Goal: Entertainment & Leisure: Consume media (video, audio)

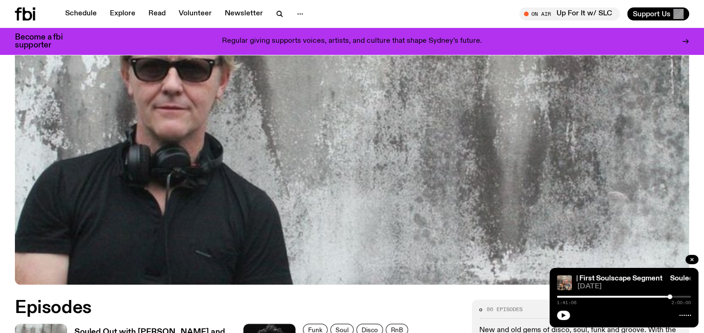
scroll to position [411, 0]
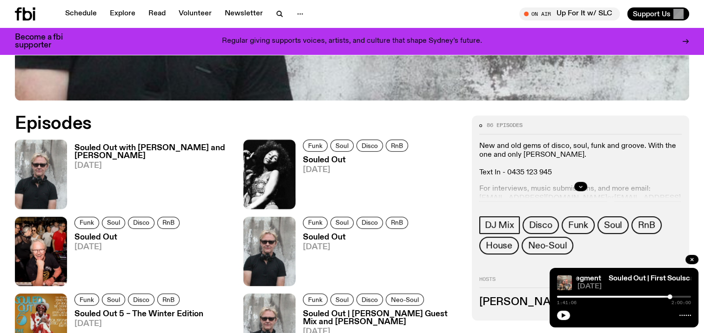
click at [84, 162] on span "[DATE]" at bounding box center [153, 166] width 158 height 8
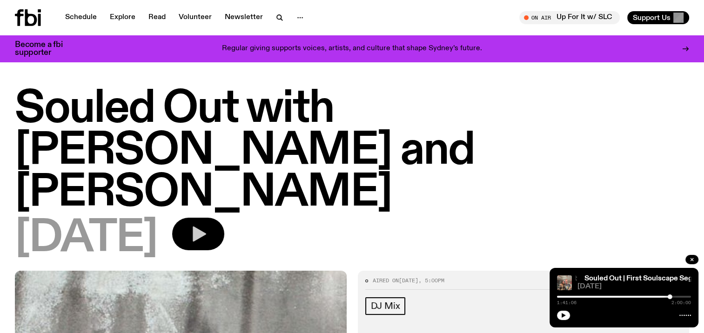
click at [206, 227] on icon "button" at bounding box center [199, 234] width 13 height 15
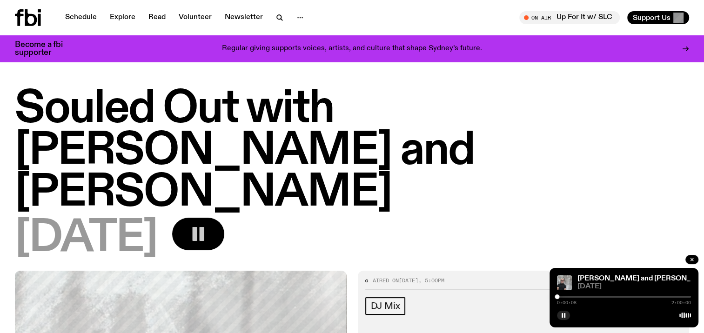
click at [468, 218] on div "[DATE]" at bounding box center [352, 239] width 674 height 42
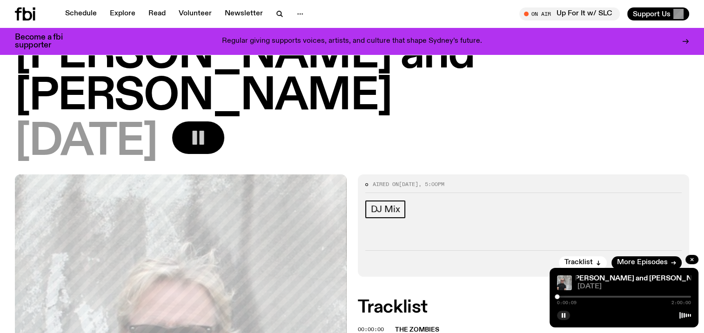
scroll to position [132, 0]
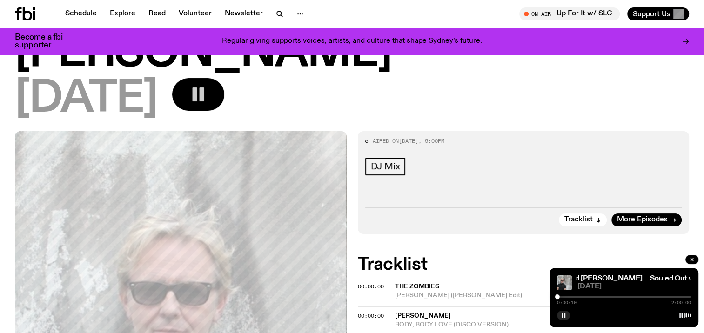
click at [512, 256] on h2 "Tracklist" at bounding box center [524, 264] width 332 height 17
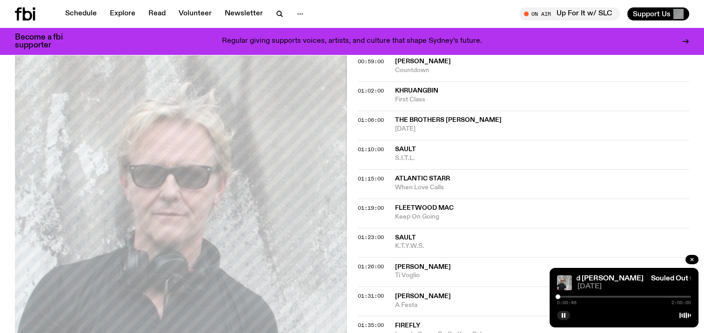
scroll to position [597, 0]
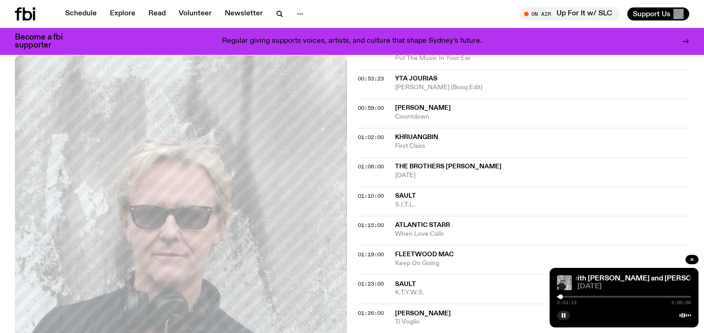
click at [562, 295] on div at bounding box center [560, 296] width 5 height 5
click at [564, 297] on div at bounding box center [624, 297] width 134 height 2
click at [563, 297] on div at bounding box center [564, 296] width 5 height 5
click at [563, 297] on div at bounding box center [563, 296] width 5 height 5
click at [564, 296] on div at bounding box center [563, 296] width 5 height 5
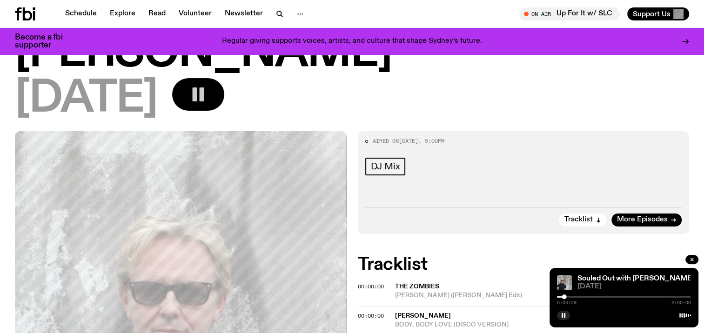
scroll to position [179, 0]
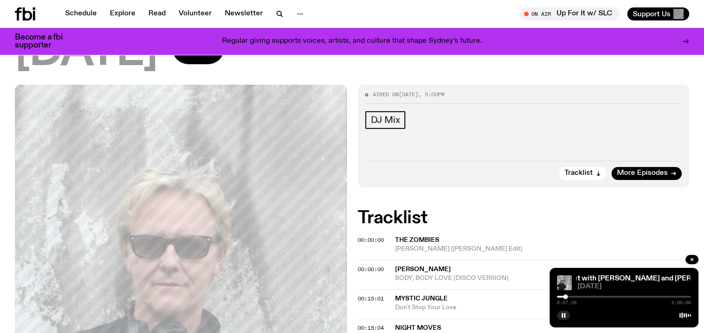
click at [565, 296] on div at bounding box center [565, 296] width 5 height 5
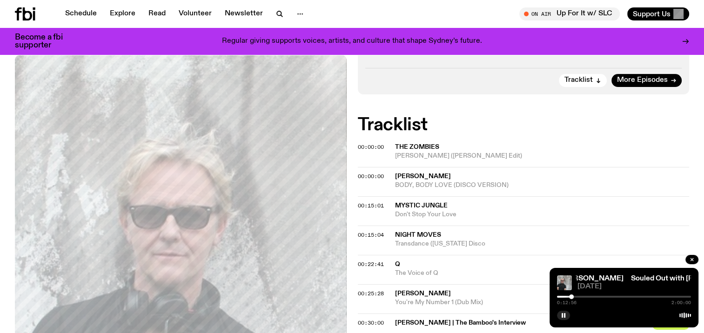
scroll to position [318, 0]
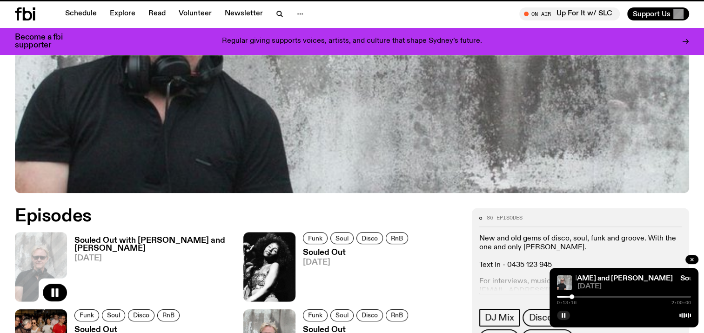
scroll to position [411, 0]
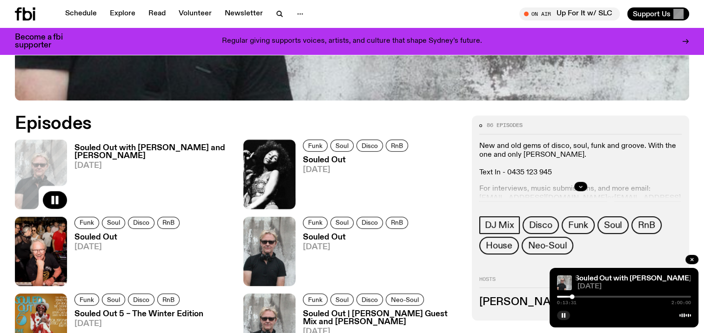
click at [577, 296] on div at bounding box center [624, 297] width 134 height 2
click at [582, 296] on div at bounding box center [624, 297] width 134 height 2
click at [588, 296] on div at bounding box center [624, 297] width 134 height 2
click at [595, 296] on div at bounding box center [624, 297] width 134 height 2
click at [604, 296] on div at bounding box center [624, 297] width 134 height 2
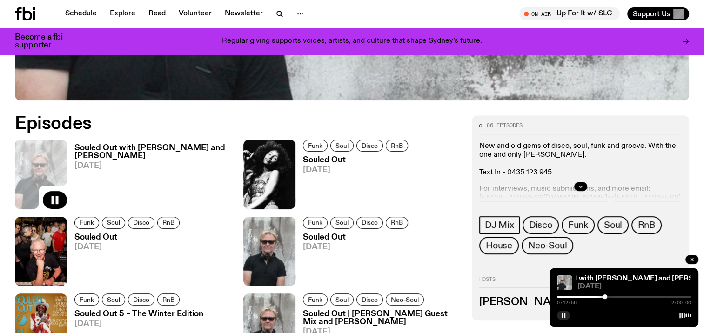
click at [86, 155] on h3 "Souled Out with [PERSON_NAME] and [PERSON_NAME]" at bounding box center [153, 152] width 158 height 16
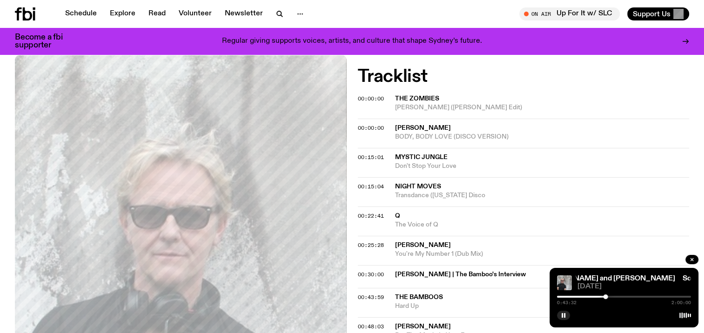
scroll to position [367, 0]
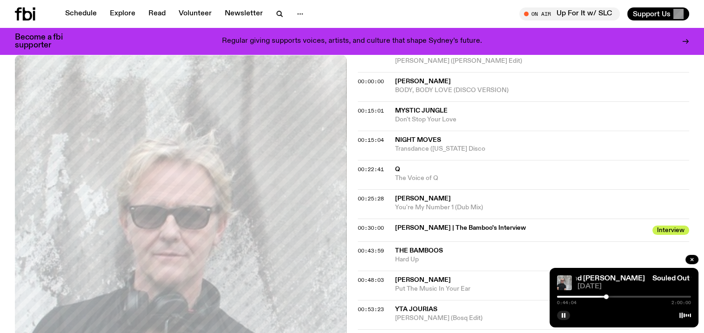
click at [612, 296] on div at bounding box center [624, 297] width 134 height 2
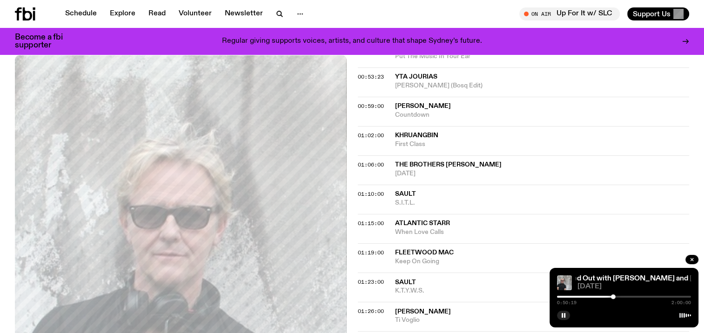
scroll to position [646, 0]
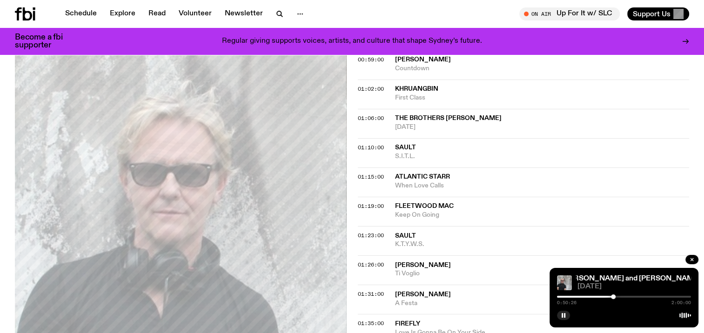
click at [619, 297] on div at bounding box center [624, 297] width 134 height 2
click at [626, 296] on div at bounding box center [624, 297] width 134 height 2
click at [635, 296] on div at bounding box center [624, 297] width 134 height 2
click at [645, 295] on div "1:10:08 2:00:00" at bounding box center [624, 299] width 134 height 11
click at [645, 296] on div at bounding box center [624, 297] width 134 height 2
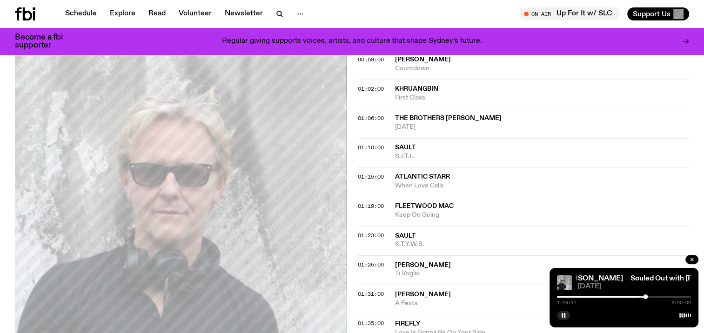
click at [655, 296] on div at bounding box center [624, 297] width 134 height 2
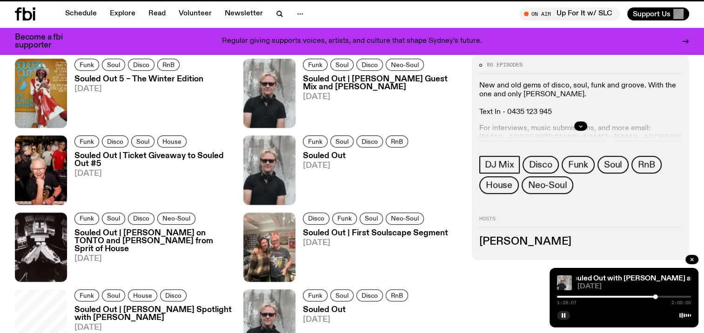
scroll to position [411, 0]
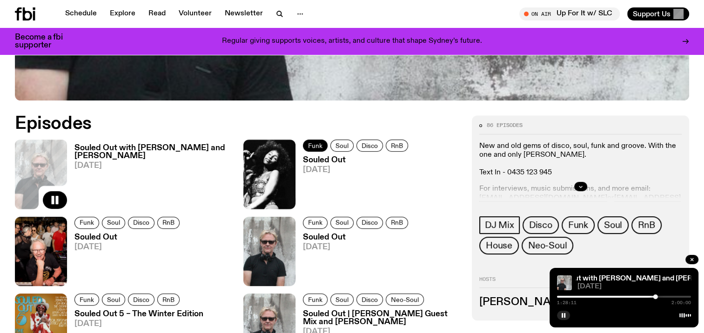
click at [314, 146] on span "Funk" at bounding box center [315, 145] width 14 height 7
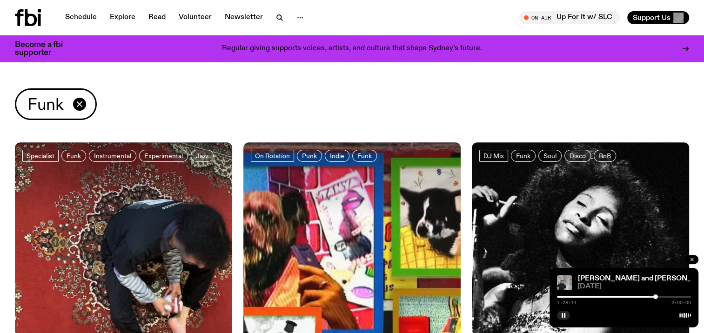
click at [693, 259] on icon "button" at bounding box center [692, 260] width 6 height 6
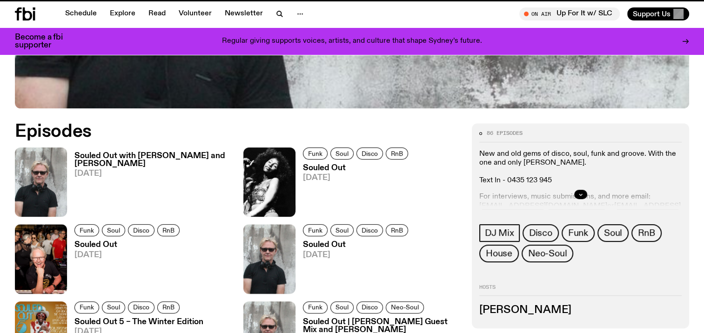
scroll to position [403, 0]
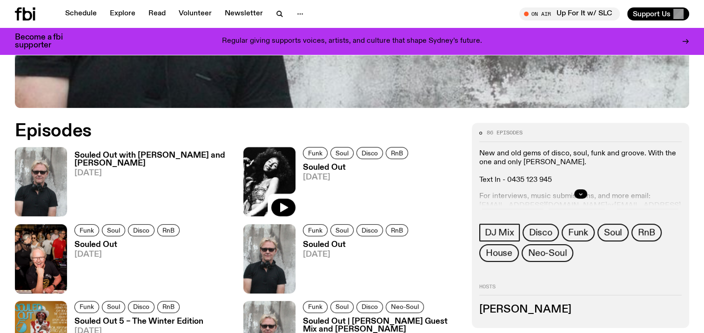
click at [285, 166] on img at bounding box center [269, 181] width 52 height 69
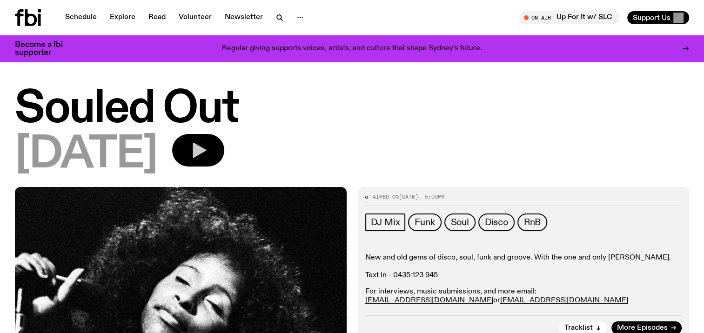
click at [207, 154] on icon "button" at bounding box center [198, 150] width 19 height 19
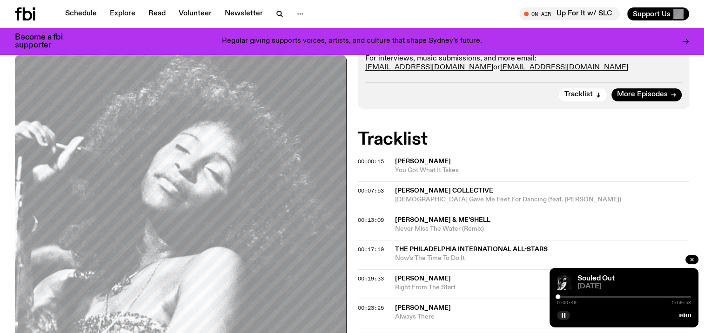
scroll to position [272, 0]
